Goal: Transaction & Acquisition: Book appointment/travel/reservation

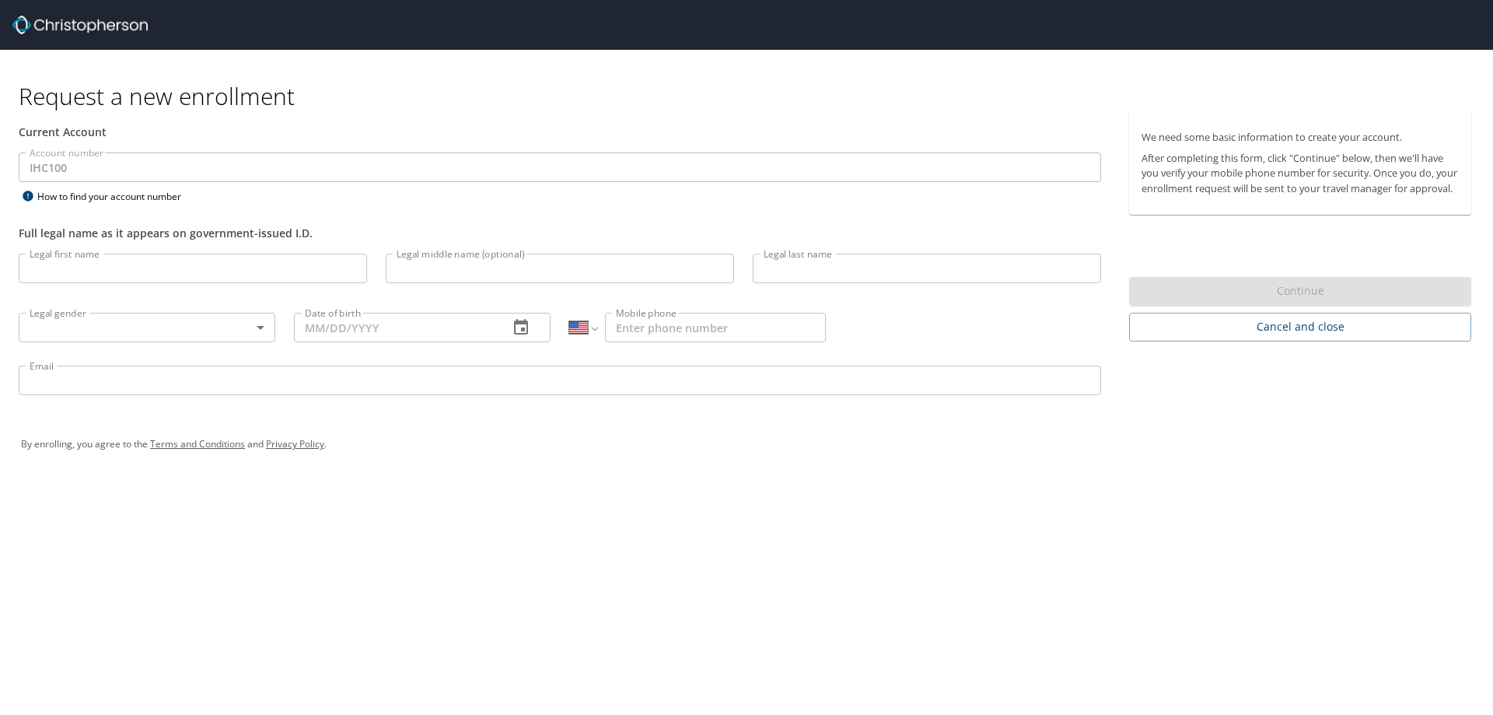
select select "US"
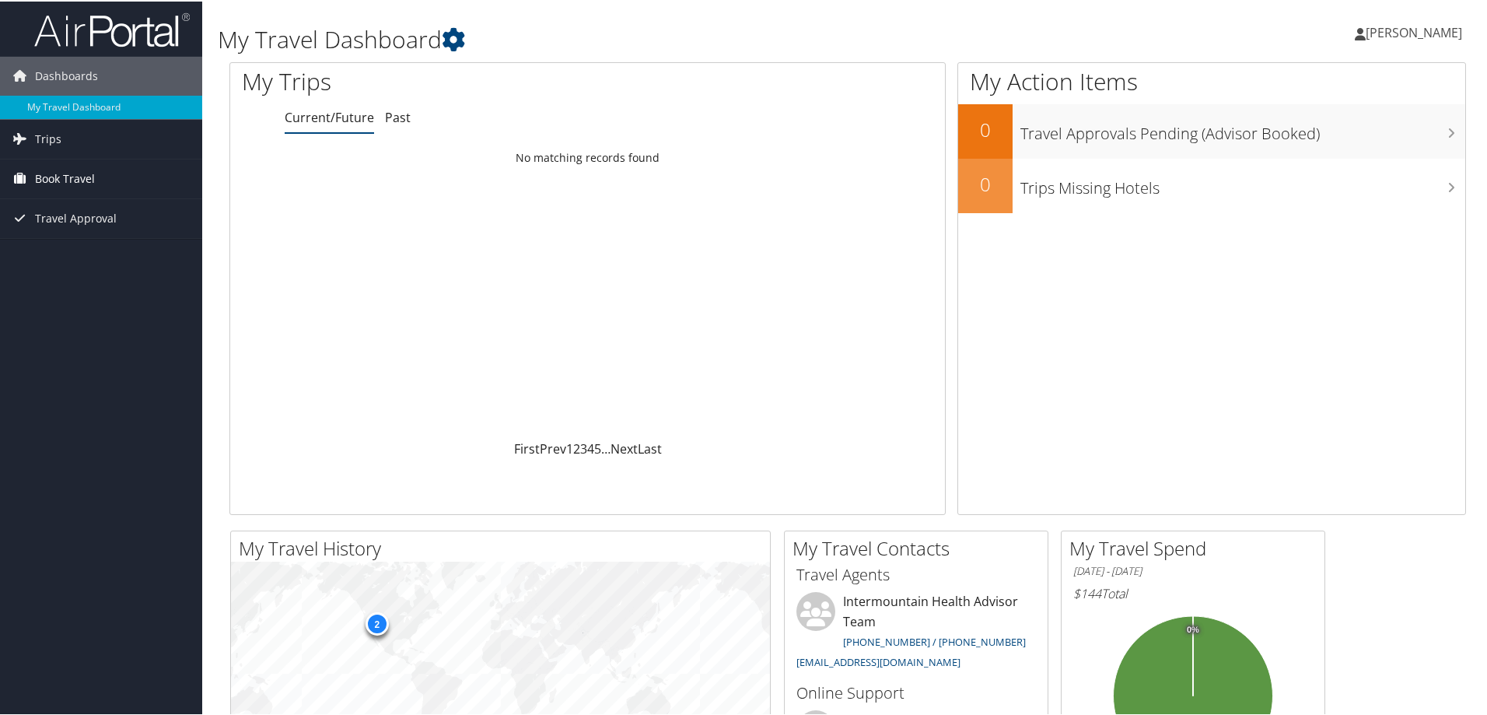
click at [82, 182] on span "Book Travel" at bounding box center [65, 177] width 60 height 39
click at [114, 197] on link "Agent Booking Request" at bounding box center [101, 208] width 202 height 23
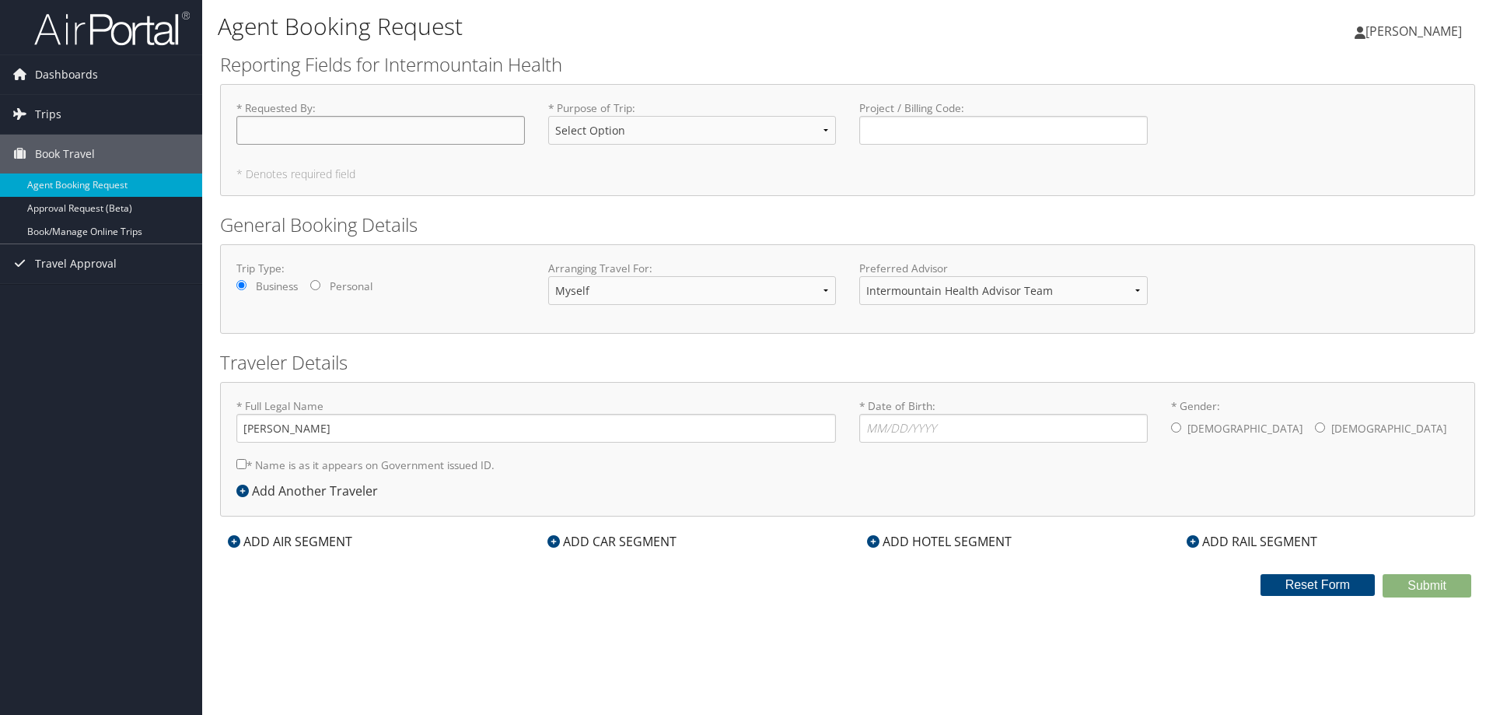
click at [271, 128] on input "* Requested By : Required" at bounding box center [380, 130] width 288 height 29
click at [617, 134] on select "Select Option 3rd Party Reimbursable Business CME Conf or Education Groups Pers…" at bounding box center [692, 130] width 288 height 29
select select "Business"
click at [548, 116] on select "Select Option 3rd Party Reimbursable Business CME Conf or Education Groups Pers…" at bounding box center [692, 130] width 288 height 29
click at [879, 143] on input "Project / Billing Code : Required" at bounding box center [1003, 130] width 288 height 29
